Goal: Communication & Community: Answer question/provide support

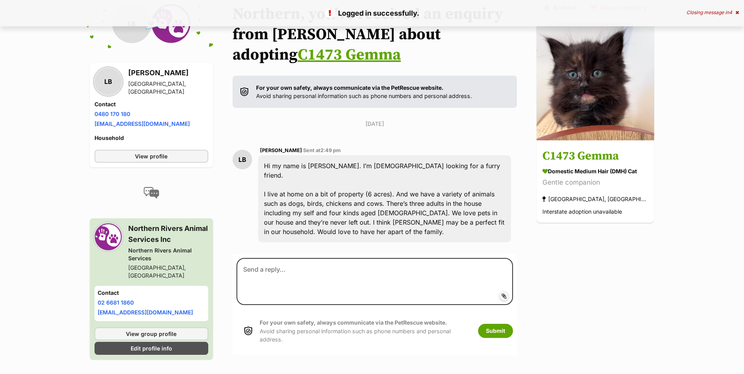
scroll to position [97, 0]
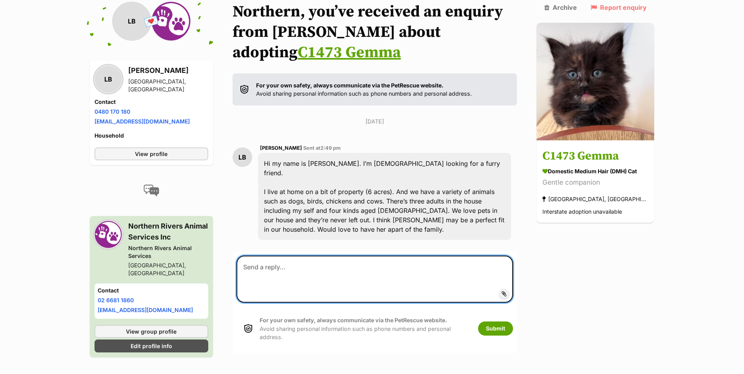
click at [396, 272] on textarea at bounding box center [375, 279] width 277 height 47
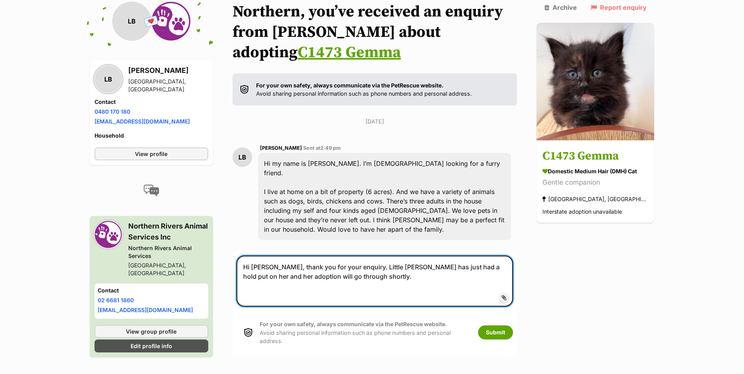
drag, startPoint x: 419, startPoint y: 259, endPoint x: 438, endPoint y: 252, distance: 19.6
click at [419, 259] on textarea "Hi Liam, thank you for your enquiry. Little Gemma has just had a hold put on he…" at bounding box center [375, 281] width 277 height 51
click at [494, 257] on textarea "Hi Liam, thank you for your enquiry. Little Gemma has just been put on hold put…" at bounding box center [375, 281] width 277 height 51
click at [393, 267] on textarea "Hi Liam, thank you for your enquiry. Little Gemma has just been put on hold and…" at bounding box center [375, 281] width 277 height 51
drag, startPoint x: 491, startPoint y: 258, endPoint x: 411, endPoint y: 252, distance: 80.3
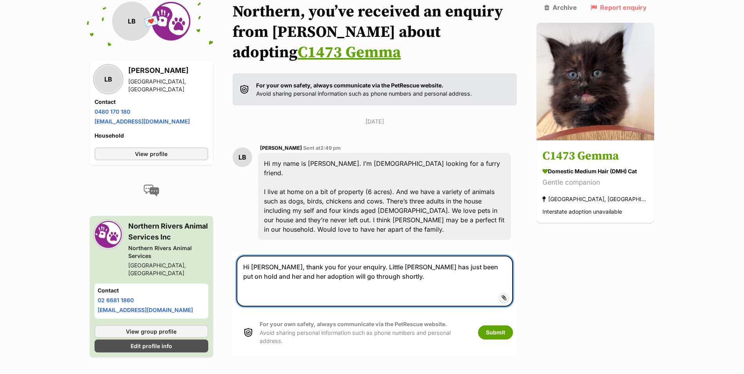
click at [411, 256] on textarea "Hi Liam, thank you for your enquiry. Little Gemma has just been put on hold and…" at bounding box center [375, 281] width 277 height 51
click at [371, 260] on textarea "Hi Liam, thank you for your enquiry. Little Gemma has just been put on hold and…" at bounding box center [375, 281] width 277 height 51
click at [511, 257] on textarea "Hi Liam, thank you for your enquiry. Gemma has just been put on hold and her an…" at bounding box center [375, 281] width 277 height 51
click at [247, 268] on textarea "Hi Liam, thank you for your enquiry. Gemma has just been put on hold and her ad…" at bounding box center [375, 281] width 277 height 51
click at [312, 270] on textarea "Hi Liam, thank you for your enquiry. Gemma has just been put on hold and her ad…" at bounding box center [375, 281] width 277 height 51
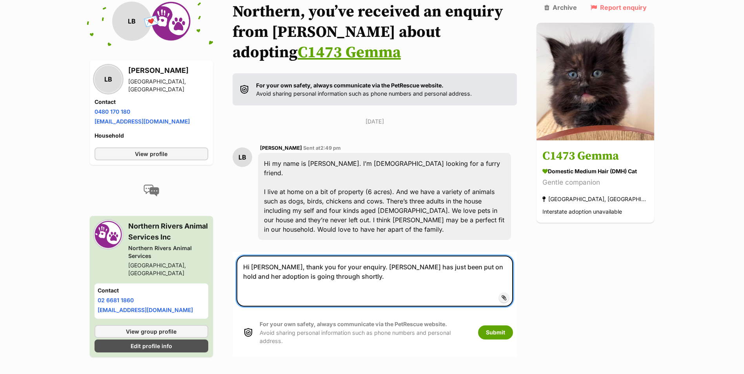
click at [318, 270] on textarea "Hi Liam, thank you for your enquiry. Gemma has just been put on hold and her ad…" at bounding box center [375, 281] width 277 height 51
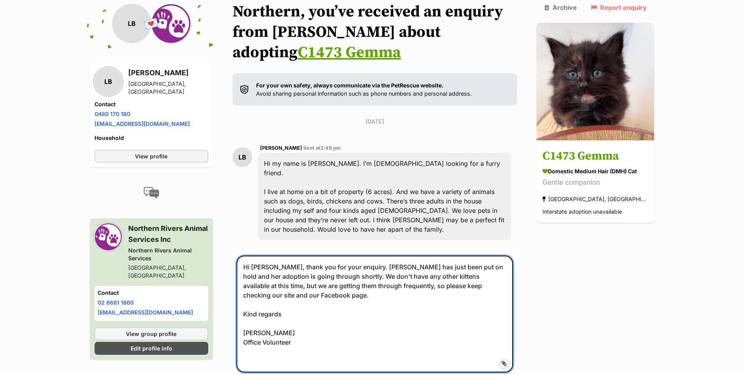
click at [272, 258] on textarea "Hi Liam, thank you for your enquiry. Gemma has just been put on hold and her ad…" at bounding box center [375, 314] width 277 height 117
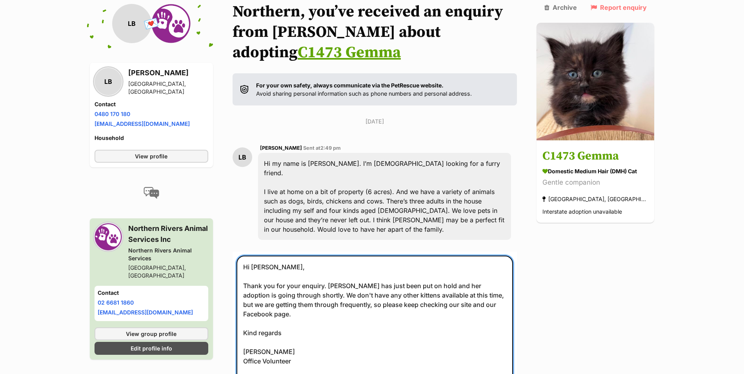
click at [356, 277] on textarea "Hi Liam, Thank you for your enquiry. Gemma has just been put on hold and her ad…" at bounding box center [375, 324] width 277 height 136
click at [368, 277] on textarea "Hi Liam, Thank you for your enquiry. Gemma has just been put on hold and her ad…" at bounding box center [375, 324] width 277 height 136
click at [491, 276] on textarea "Hi Liam, Thank you for your enquiry. Gemma has just been put on hold and her ad…" at bounding box center [375, 324] width 277 height 136
click at [296, 285] on textarea "Hi Liam, Thank you for your enquiry. Gemma has just been put on hold and her ad…" at bounding box center [375, 324] width 277 height 136
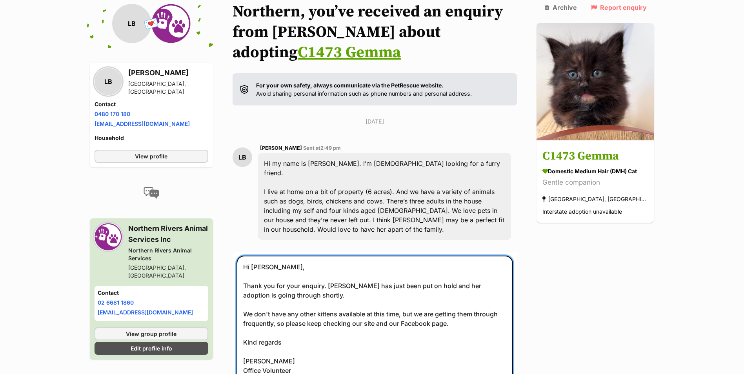
click at [368, 304] on textarea "Hi Liam, Thank you for your enquiry. Gemma has just been put on hold and her ad…" at bounding box center [375, 328] width 277 height 145
click at [395, 305] on textarea "Hi Liam, Thank you for your enquiry. Gemma has just been put on hold and her ad…" at bounding box center [375, 328] width 277 height 145
click at [367, 314] on textarea "Hi Liam, Thank you for your enquiry. Gemma has just been put on hold and her ad…" at bounding box center [375, 328] width 277 height 145
click at [477, 319] on textarea "Hi Liam, Thank you for your enquiry. Gemma has just been put on hold and her ad…" at bounding box center [375, 328] width 277 height 145
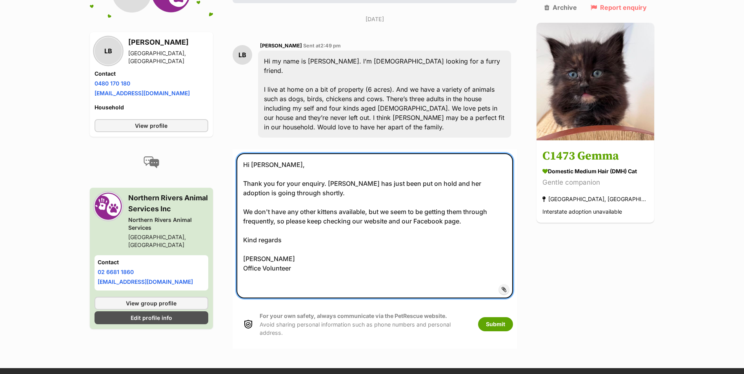
scroll to position [411, 0]
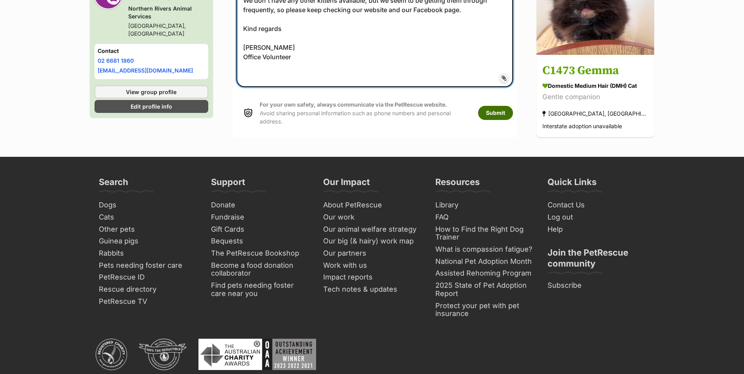
type textarea "Hi Liam, Thank you for your enquiry. Gemma has just been put on hold and her ad…"
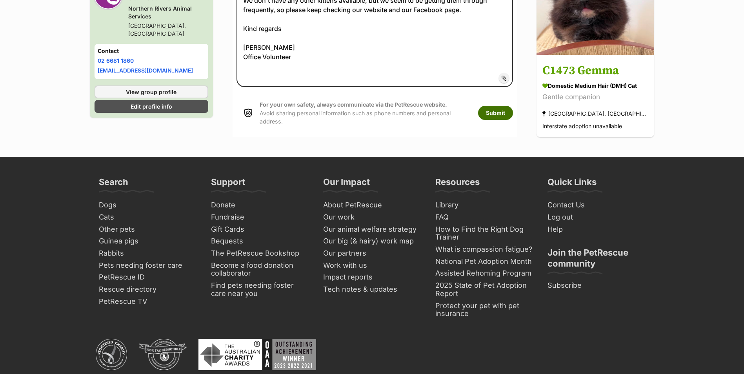
click at [503, 106] on button "Submit" at bounding box center [495, 113] width 35 height 14
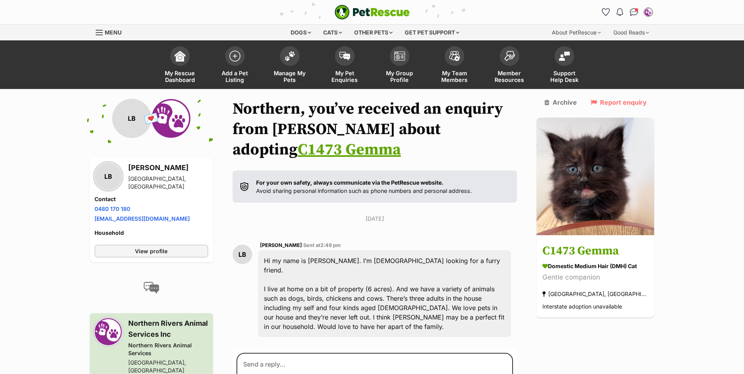
scroll to position [3, 0]
